Goal: Information Seeking & Learning: Learn about a topic

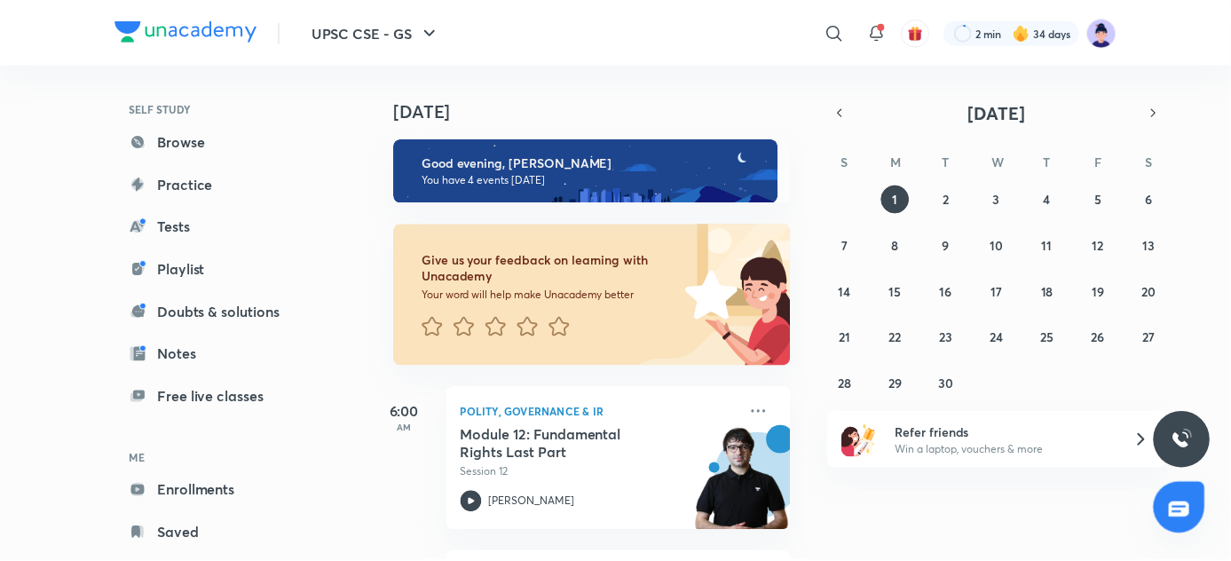
scroll to position [153, 0]
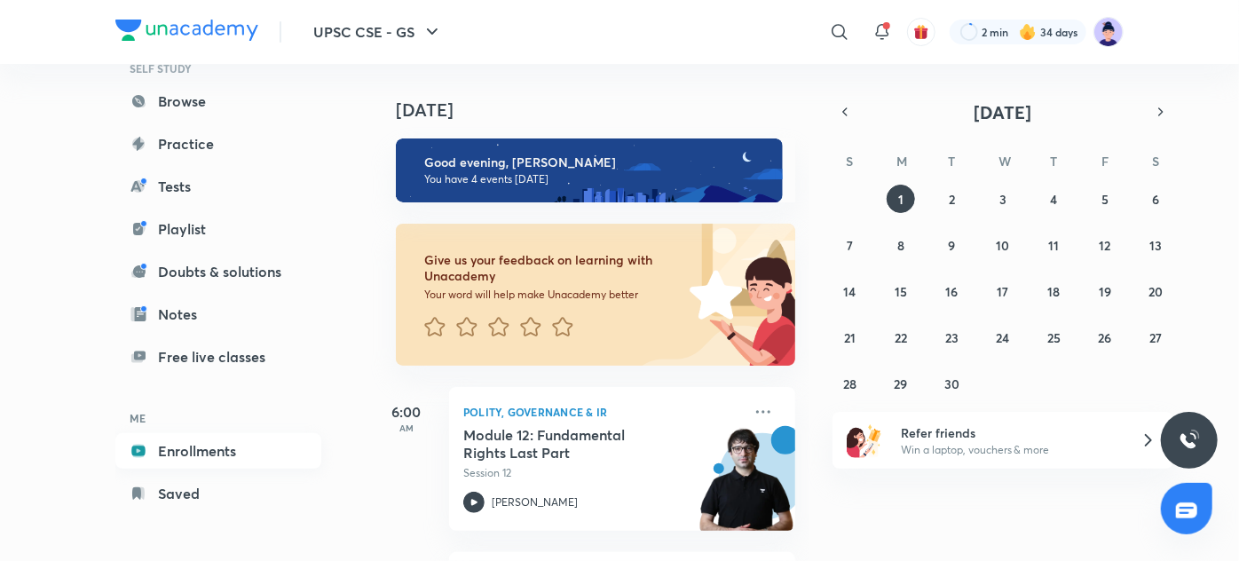
click at [212, 453] on link "Enrollments" at bounding box center [218, 451] width 206 height 36
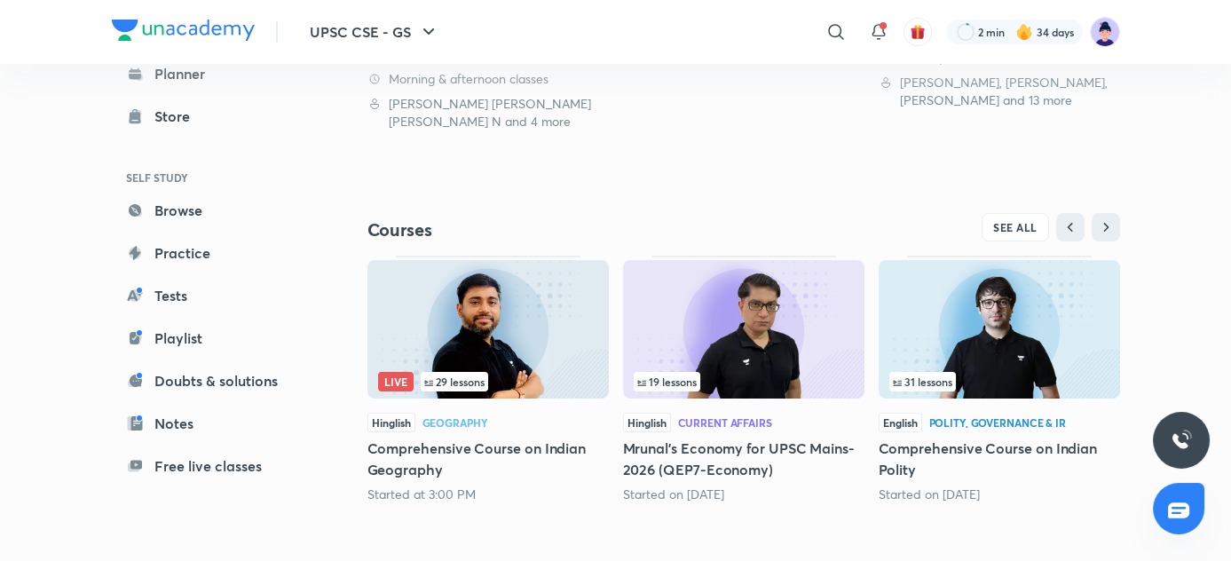
scroll to position [520, 0]
click at [966, 454] on h5 "Comprehensive Course on Indian Polity" at bounding box center [999, 459] width 241 height 43
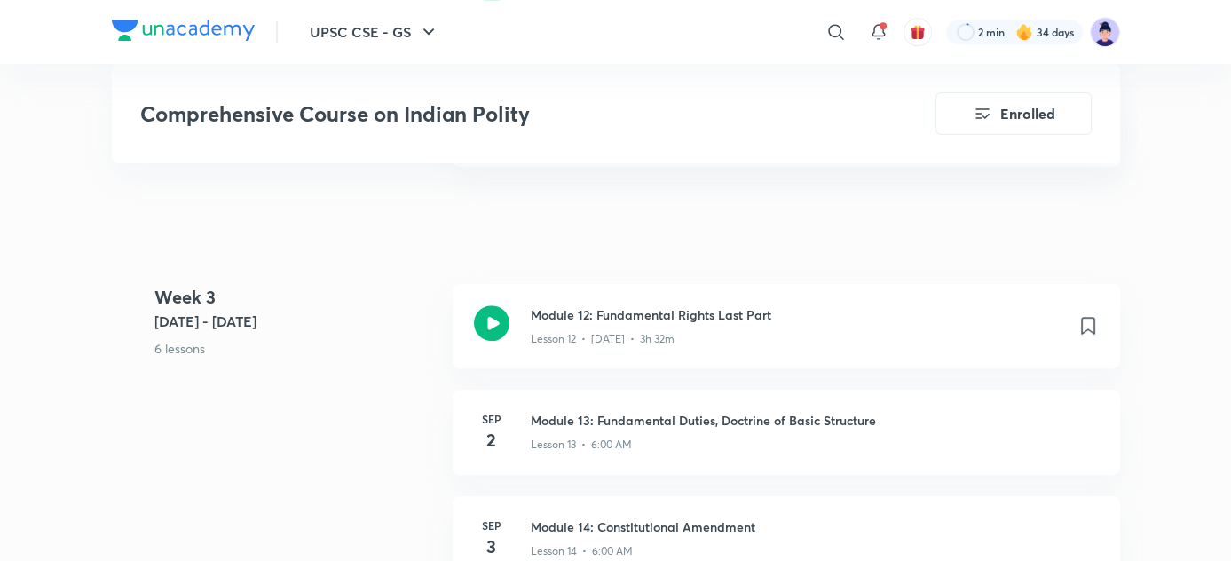
scroll to position [2261, 0]
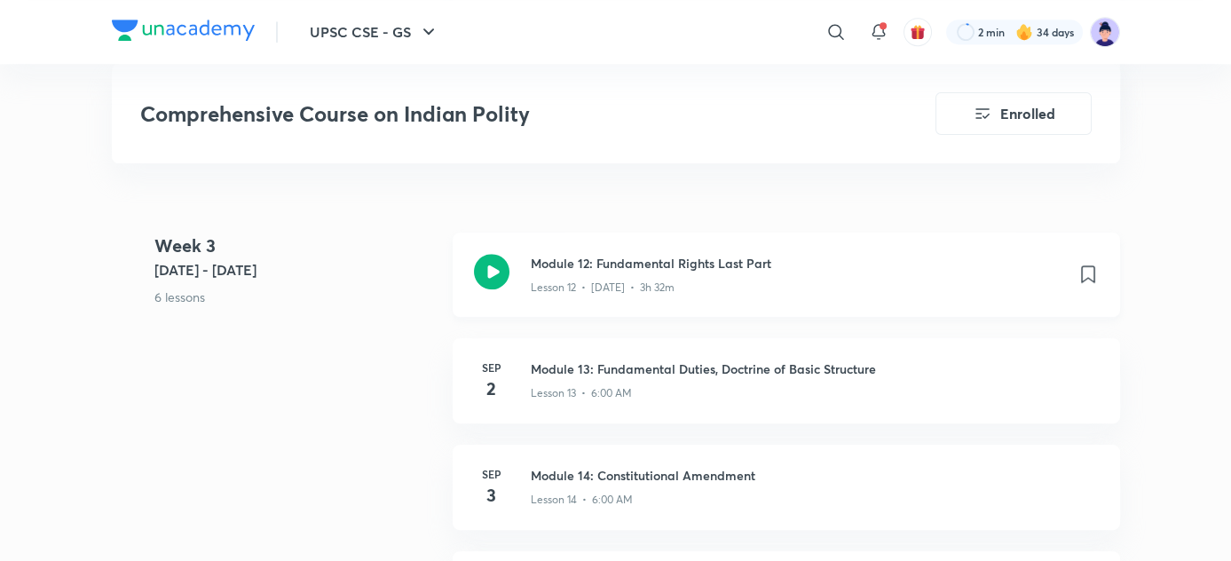
click at [750, 266] on h3 "Module 12: Fundamental Rights Last Part" at bounding box center [797, 263] width 533 height 19
